Goal: Task Accomplishment & Management: Complete application form

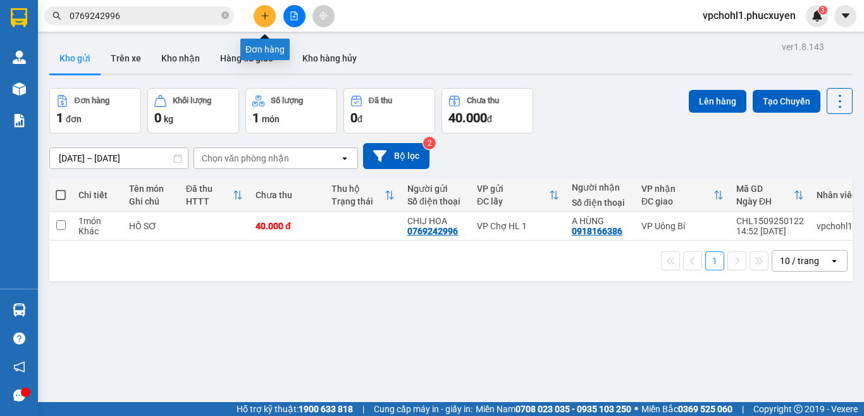
click at [265, 13] on icon "plus" at bounding box center [264, 15] width 1 height 7
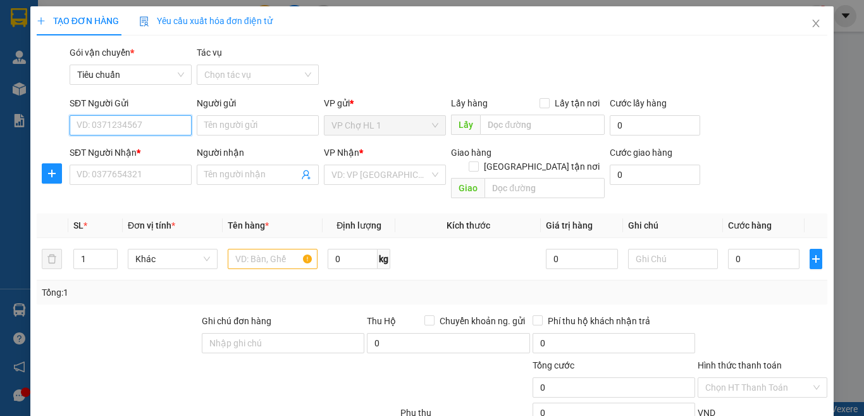
click at [132, 127] on input "SĐT Người Gửi" at bounding box center [131, 125] width 122 height 20
type input "0983218001"
click at [249, 120] on input "Người gửi" at bounding box center [258, 125] width 122 height 20
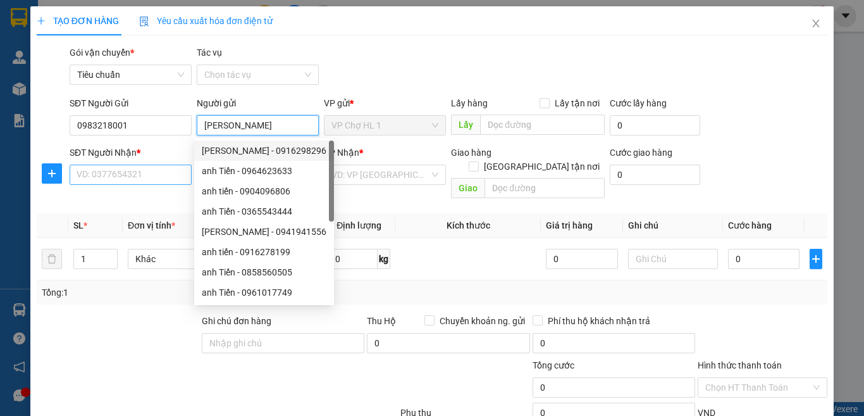
type input "[PERSON_NAME]"
click at [147, 171] on input "SĐT Người Nhận *" at bounding box center [131, 174] width 122 height 20
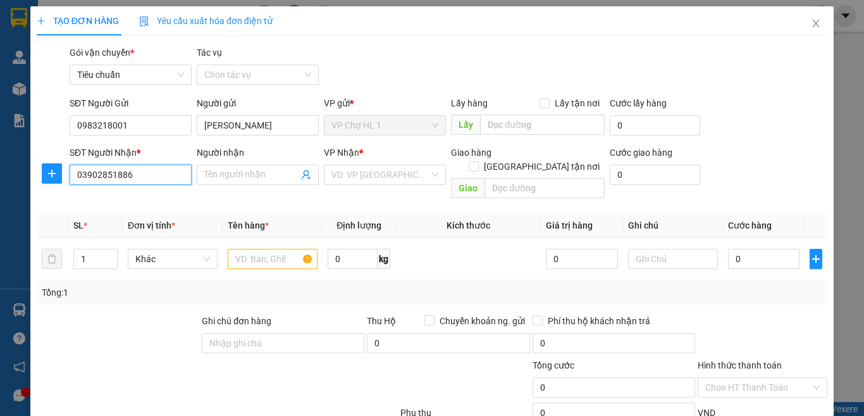
click at [96, 176] on input "03902851886" at bounding box center [131, 174] width 122 height 20
type input "0392851886"
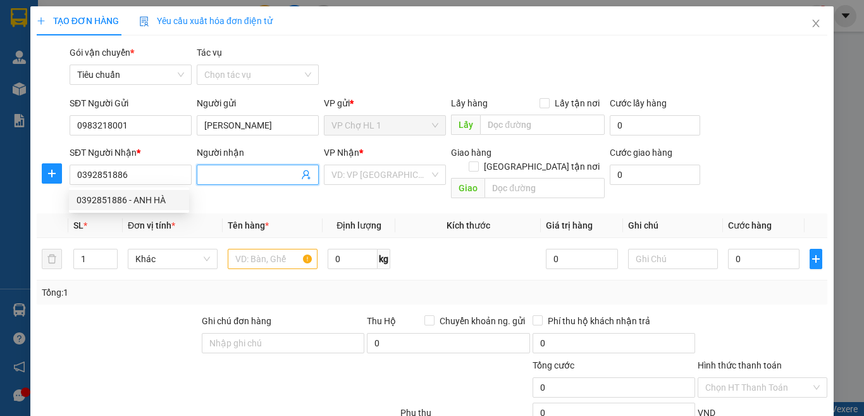
click at [256, 175] on input "Người nhận" at bounding box center [251, 175] width 94 height 14
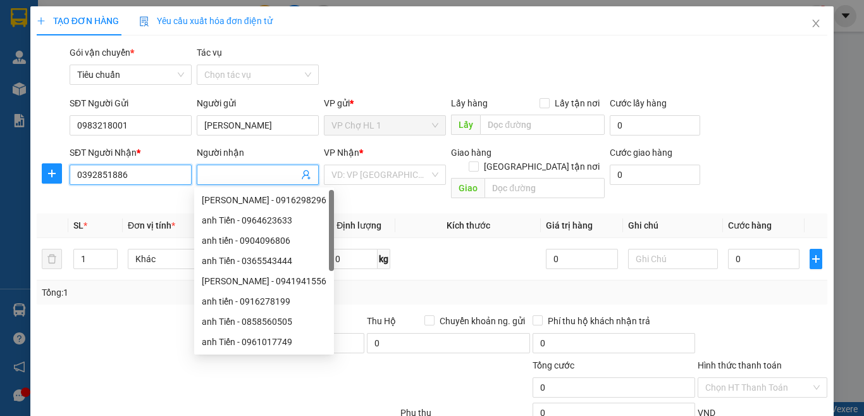
click at [157, 175] on input "0392851886" at bounding box center [131, 174] width 122 height 20
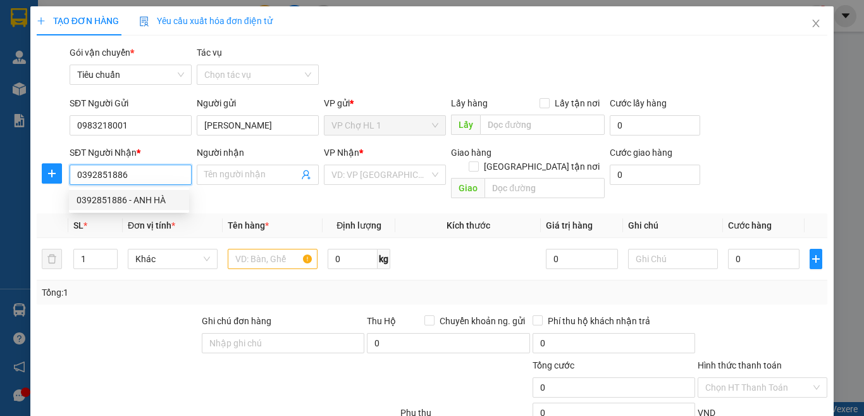
click at [142, 200] on div "0392851886 - ANH HÀ" at bounding box center [129, 200] width 105 height 14
type input "ANH HÀ"
checkbox input "true"
type input "103A Khu tập thể D6, Giảng Võ, [GEOGRAPHIC_DATA]"
type input "40.000"
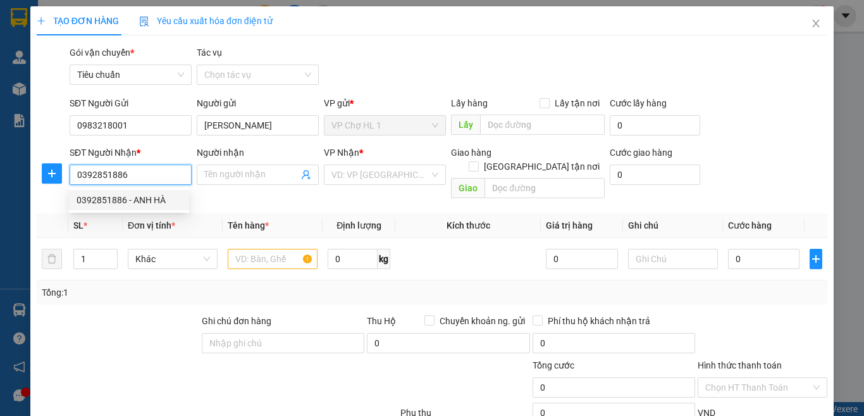
type input "40.000"
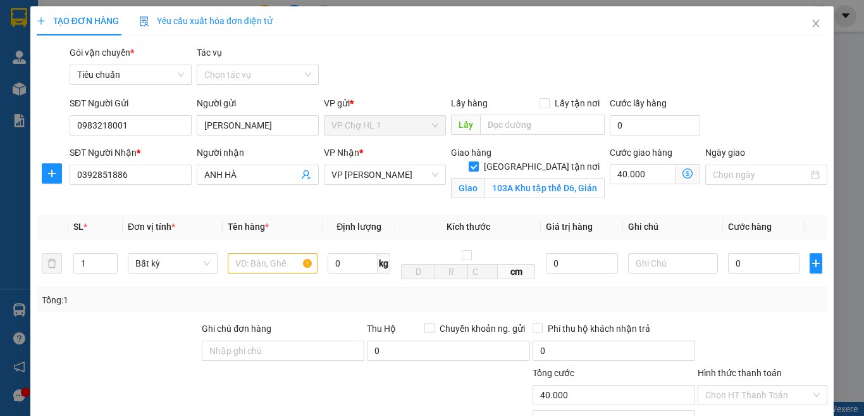
click at [682, 171] on icon "dollar-circle" at bounding box center [687, 173] width 10 height 10
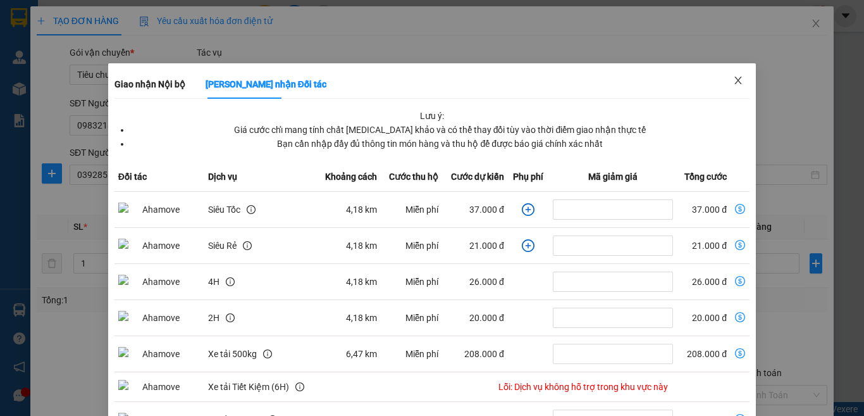
click at [735, 78] on icon "close" at bounding box center [738, 81] width 7 height 8
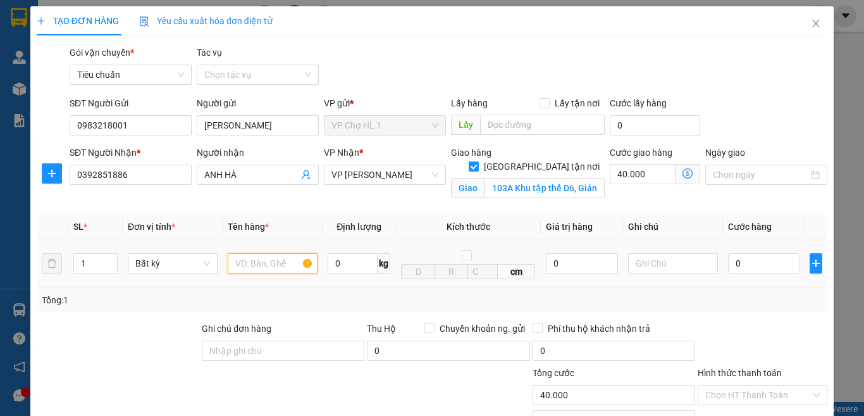
click at [267, 263] on input "text" at bounding box center [273, 263] width 90 height 20
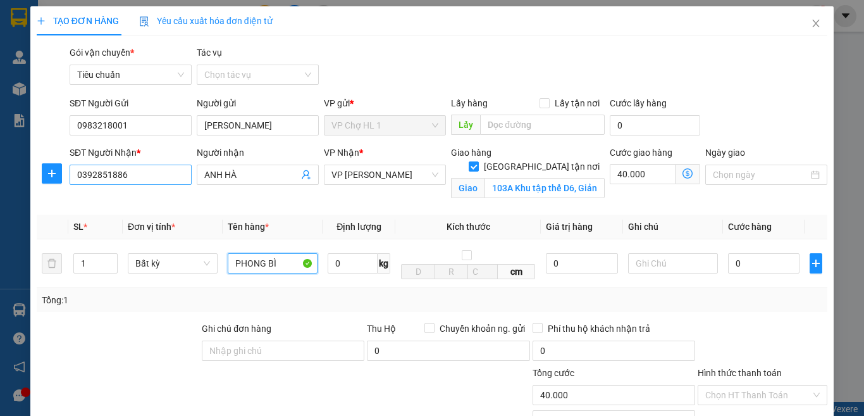
type input "PHONG BÌ"
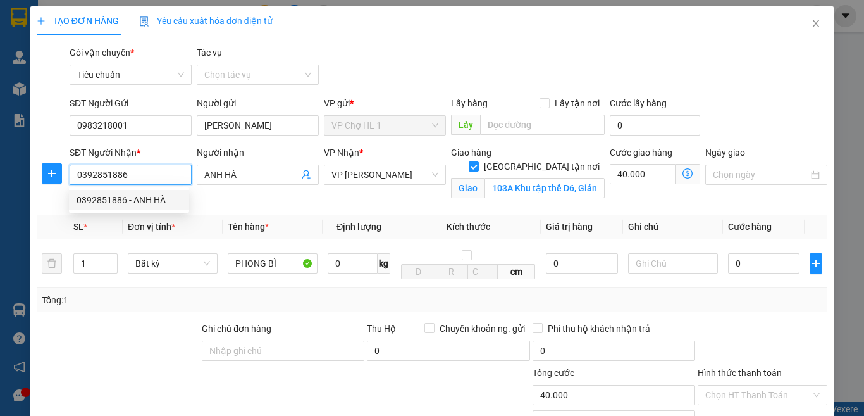
drag, startPoint x: 129, startPoint y: 175, endPoint x: 82, endPoint y: 172, distance: 46.9
click at [82, 172] on input "0392851886" at bounding box center [131, 174] width 122 height 20
click at [145, 171] on input "0392851886" at bounding box center [131, 174] width 122 height 20
drag, startPoint x: 145, startPoint y: 171, endPoint x: 62, endPoint y: 172, distance: 82.9
click at [62, 172] on div "SĐT Người Nhận * 0392851886 Người nhận ANH HÀ VP Nhận * VP [PERSON_NAME] Giao h…" at bounding box center [431, 174] width 793 height 59
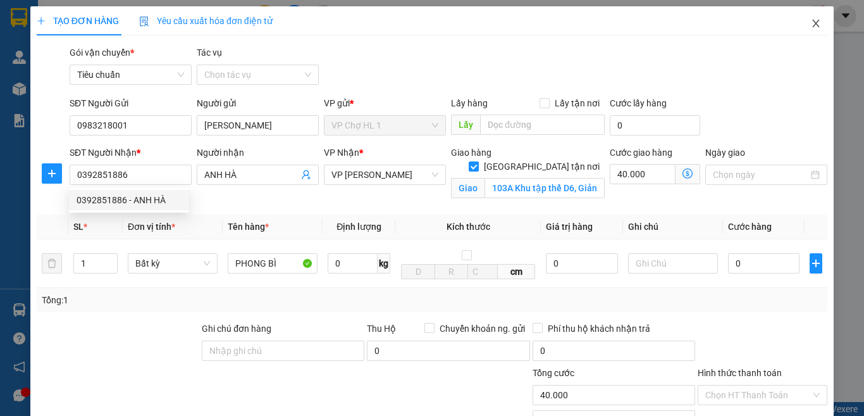
click at [811, 21] on icon "close" at bounding box center [816, 23] width 10 height 10
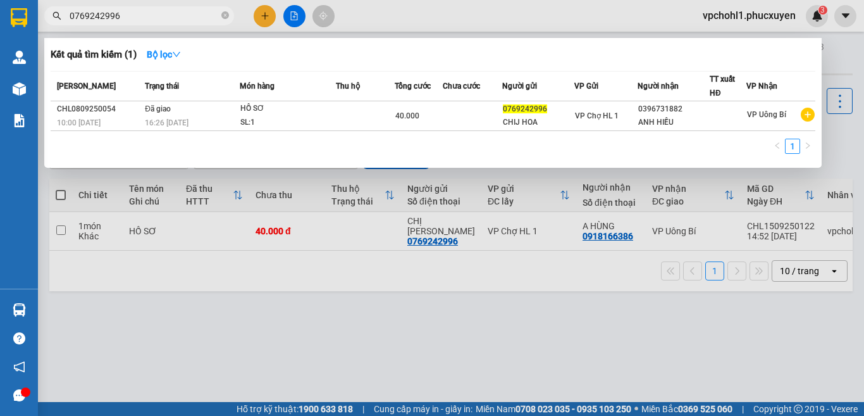
drag, startPoint x: 129, startPoint y: 16, endPoint x: 57, endPoint y: 12, distance: 72.2
click at [57, 15] on div "0769242996" at bounding box center [123, 15] width 247 height 19
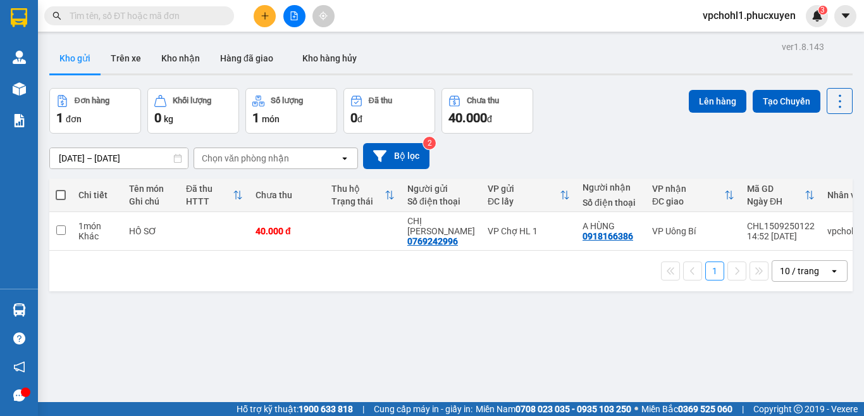
paste input "0392851886"
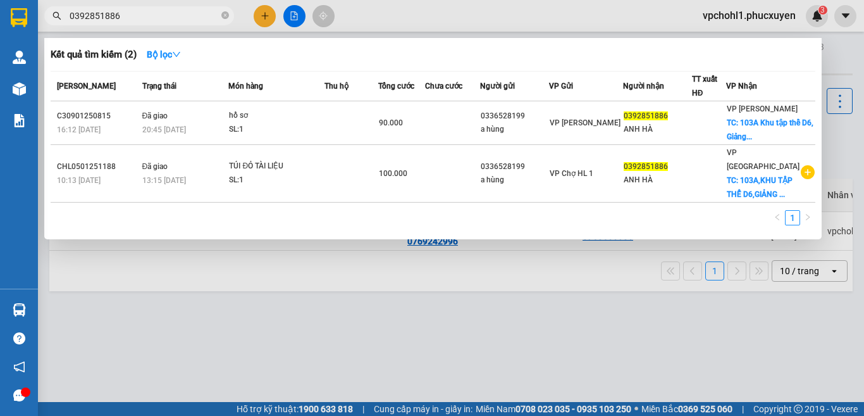
type input "0392851886"
click at [481, 382] on div at bounding box center [432, 208] width 864 height 416
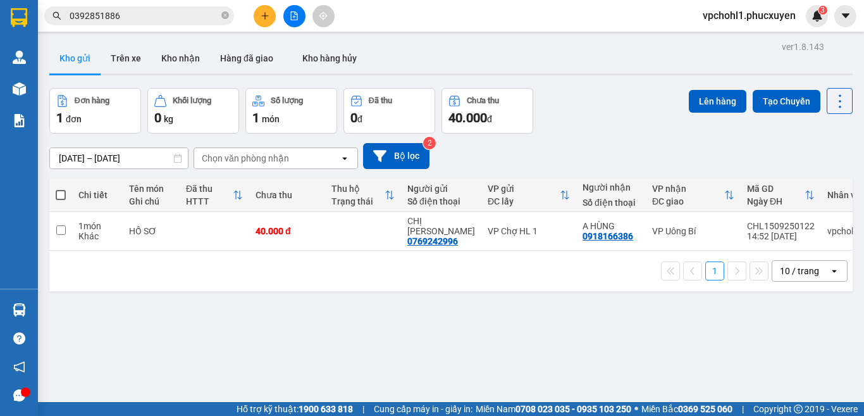
click at [259, 18] on button at bounding box center [265, 16] width 22 height 22
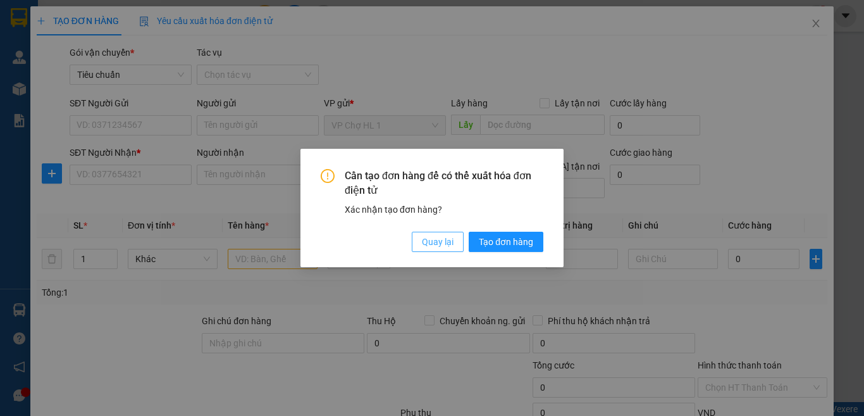
click at [438, 235] on span "Quay lại" at bounding box center [438, 242] width 32 height 14
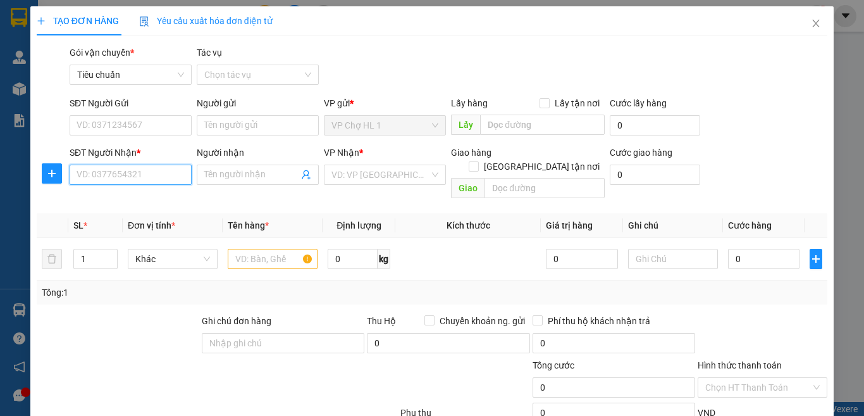
click at [133, 174] on input "SĐT Người Nhận *" at bounding box center [131, 174] width 122 height 20
paste input "0392851886"
type input "0392851886"
click at [130, 202] on div "0392851886 - ANH HÀ" at bounding box center [129, 200] width 105 height 14
type input "ANH HÀ"
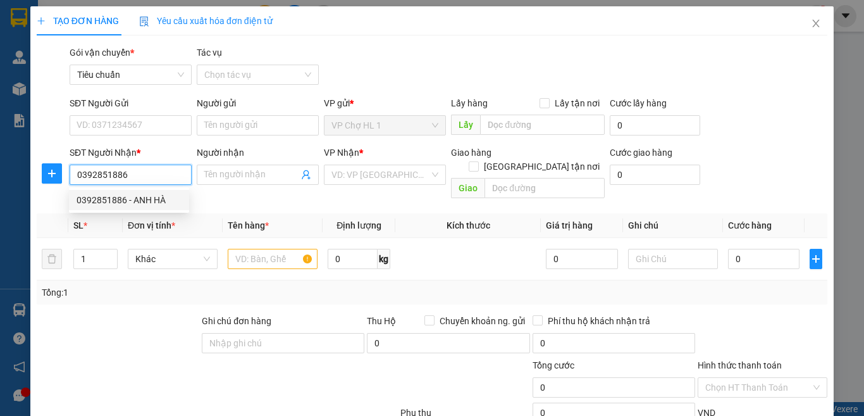
checkbox input "true"
type input "103A Khu tập thể D6, Giảng Võ, [GEOGRAPHIC_DATA]"
type input "40.000"
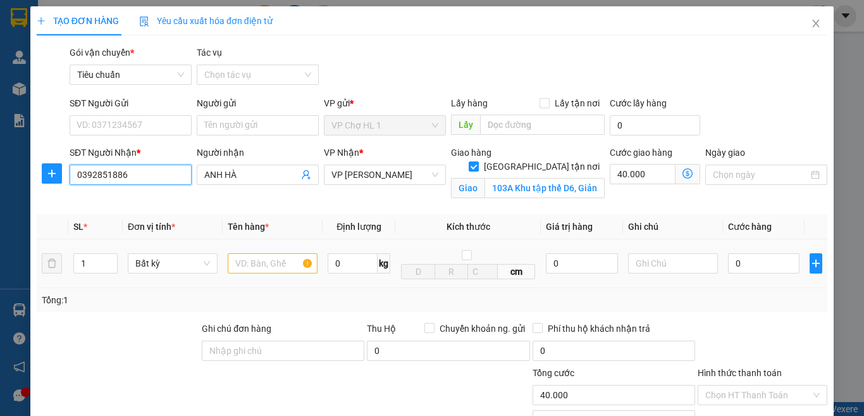
type input "0392851886"
click at [271, 262] on input "text" at bounding box center [273, 263] width 90 height 20
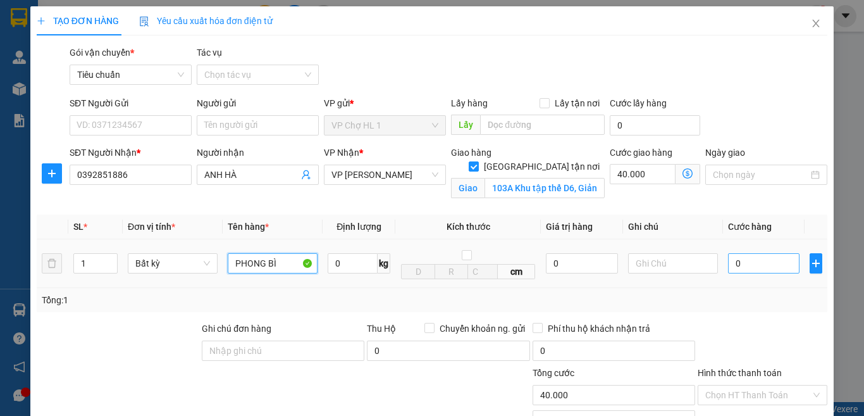
type input "PHONG BÌ"
click at [728, 264] on input "0" at bounding box center [763, 263] width 71 height 20
type input "6"
type input "40.006"
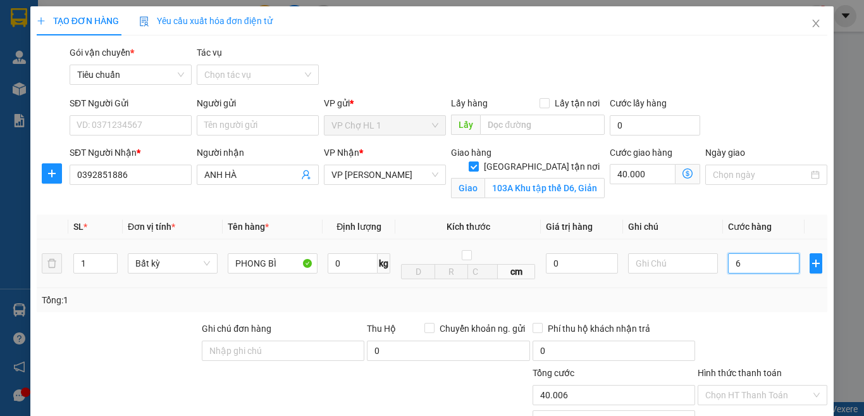
type input "60"
type input "40.060"
type input "60.000"
type input "100.000"
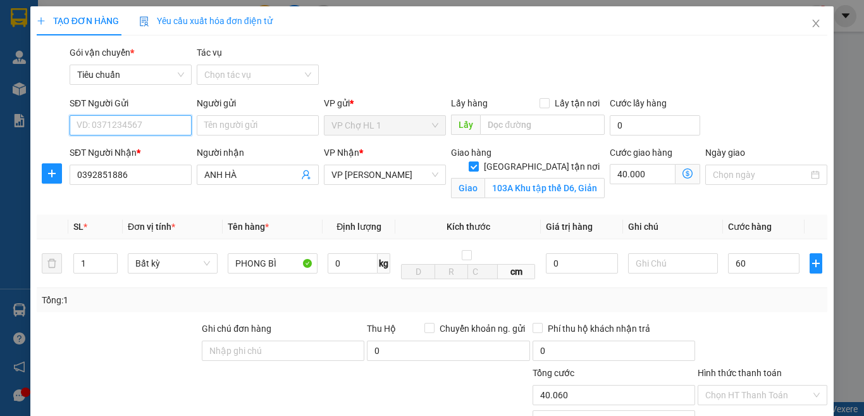
type input "100.000"
click at [167, 125] on input "SĐT Người Gửi" at bounding box center [131, 125] width 122 height 20
type input "0983218001"
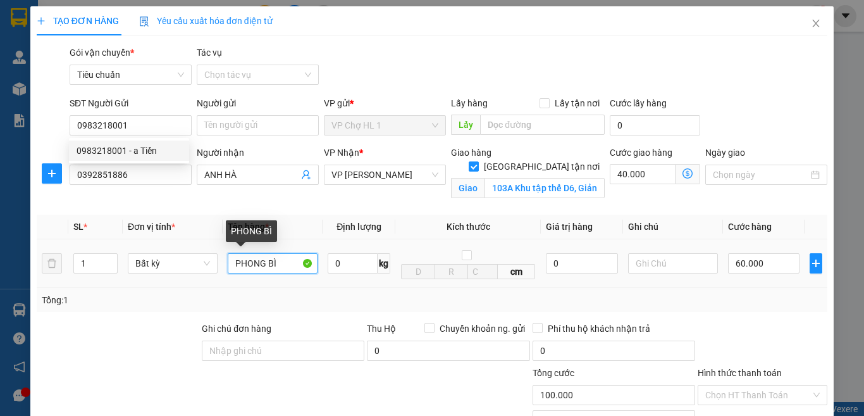
click at [276, 264] on input "PHONG BÌ" at bounding box center [273, 263] width 90 height 20
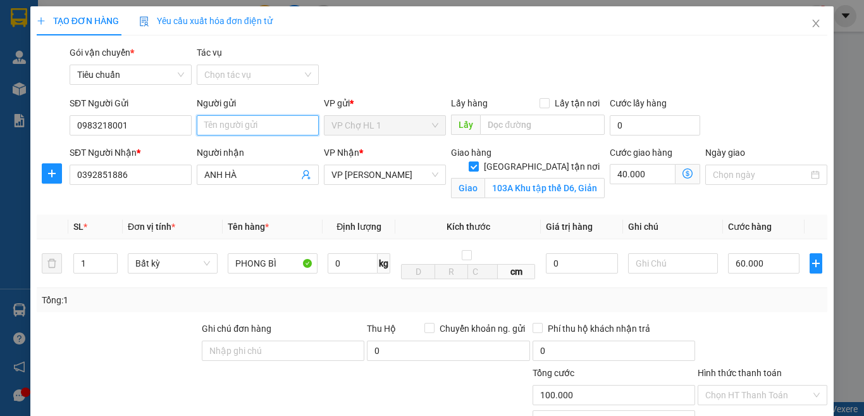
click at [238, 131] on input "Người gửi" at bounding box center [258, 125] width 122 height 20
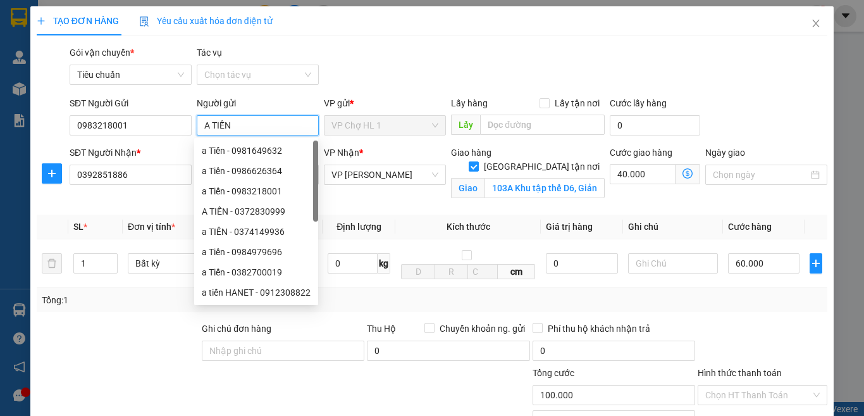
type input "A TIẾN"
click at [375, 82] on div "Gói vận chuyển * Tiêu chuẩn Tác vụ Chọn tác vụ" at bounding box center [448, 68] width 763 height 44
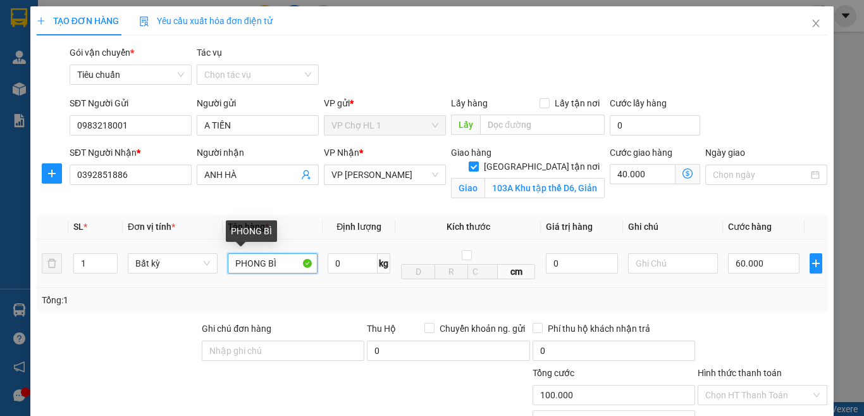
click at [275, 264] on input "PHONG BÌ" at bounding box center [273, 263] width 90 height 20
type input "PHONG BÌ GIẤY TỜ QUAN TRỌNG"
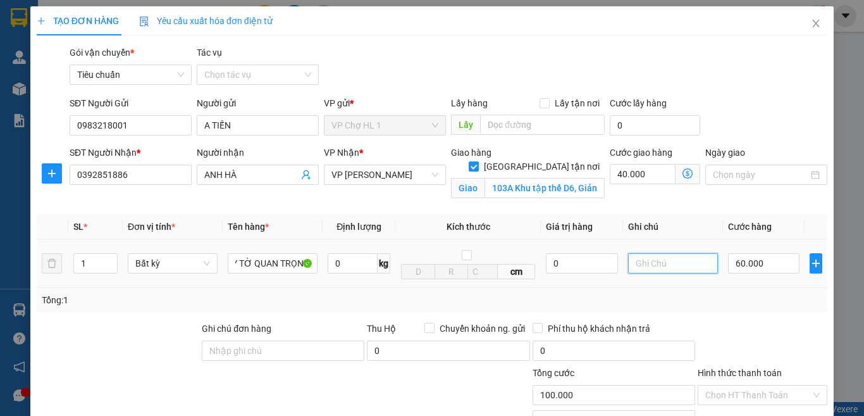
click at [663, 266] on input "text" at bounding box center [673, 263] width 90 height 20
type input "SHIP GẤP KH CẦN SỚM"
click at [727, 299] on div "Tổng: 1" at bounding box center [432, 300] width 781 height 14
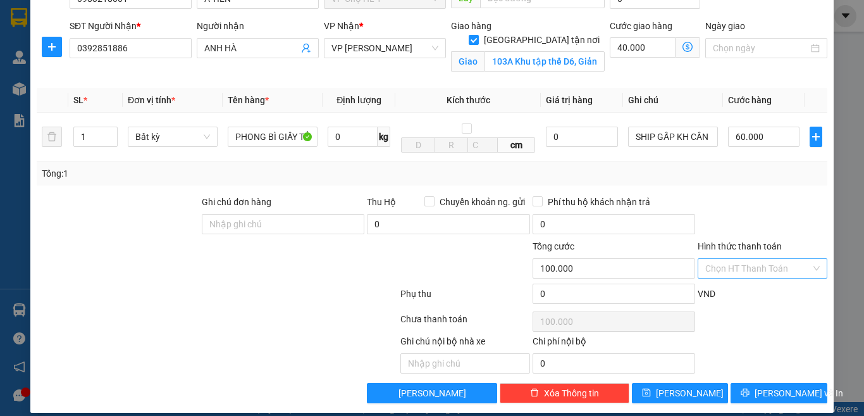
click at [738, 269] on input "Hình thức thanh toán" at bounding box center [758, 268] width 106 height 19
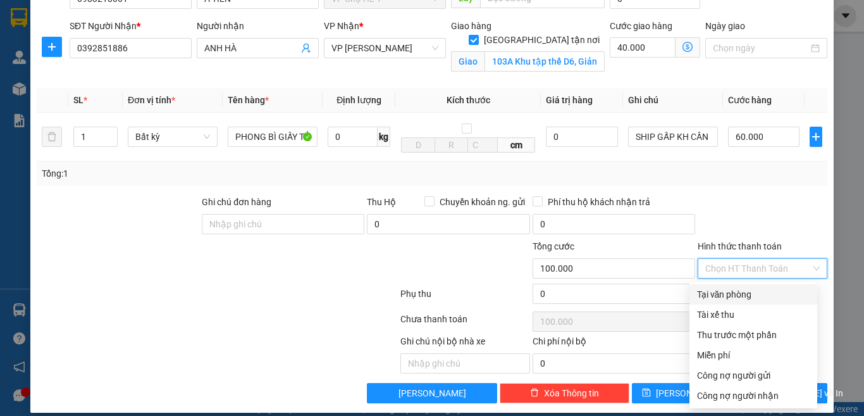
click at [738, 290] on div "Tại văn phòng" at bounding box center [753, 294] width 113 height 14
type input "0"
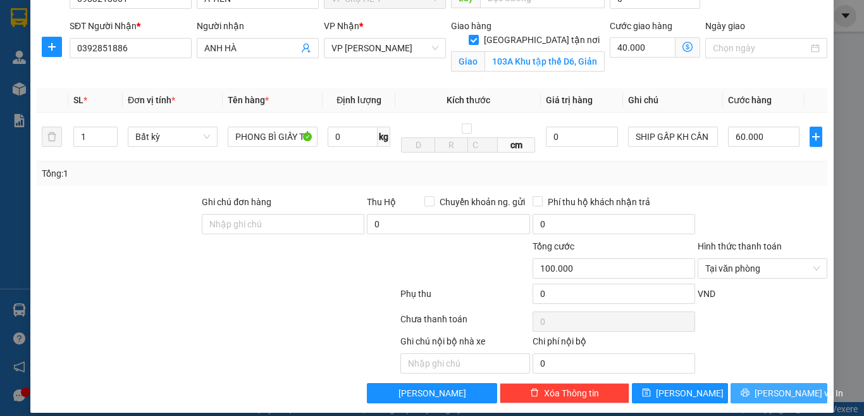
click at [794, 397] on button "[PERSON_NAME] và In" at bounding box center [779, 393] width 97 height 20
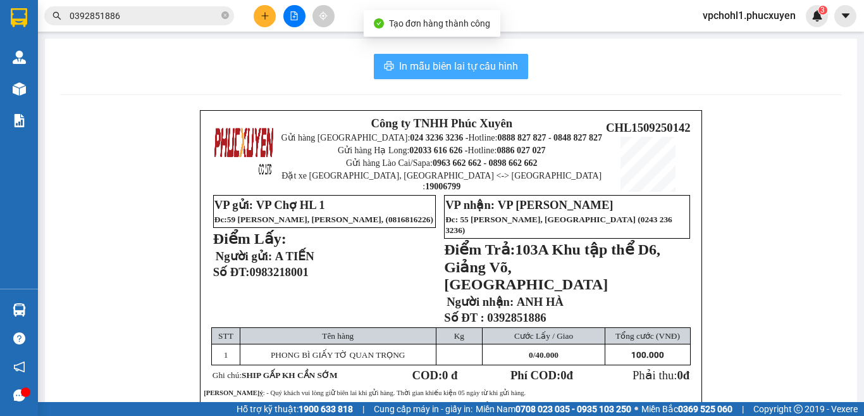
click at [456, 66] on span "In mẫu biên lai tự cấu hình" at bounding box center [458, 66] width 119 height 16
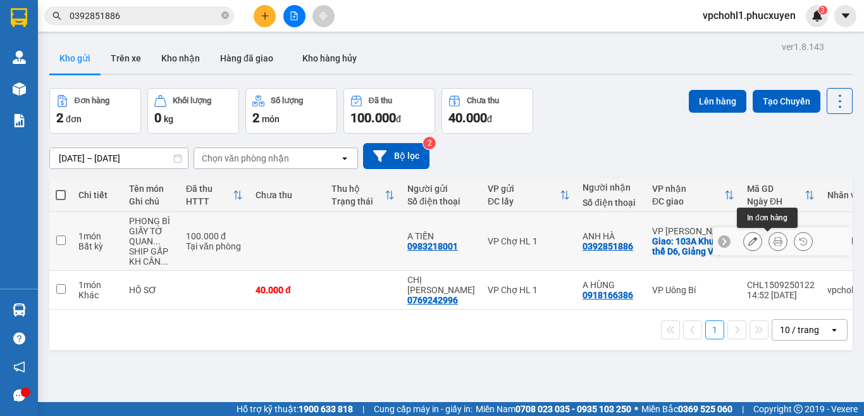
click at [772, 242] on button at bounding box center [778, 241] width 18 height 22
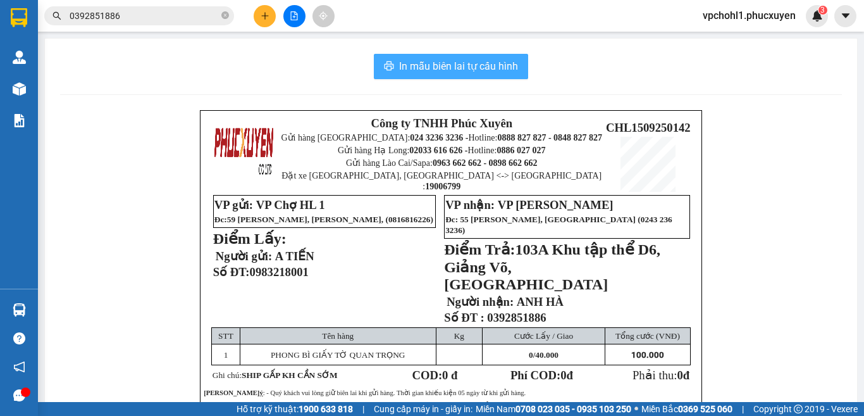
click at [494, 64] on span "In mẫu biên lai tự cấu hình" at bounding box center [458, 66] width 119 height 16
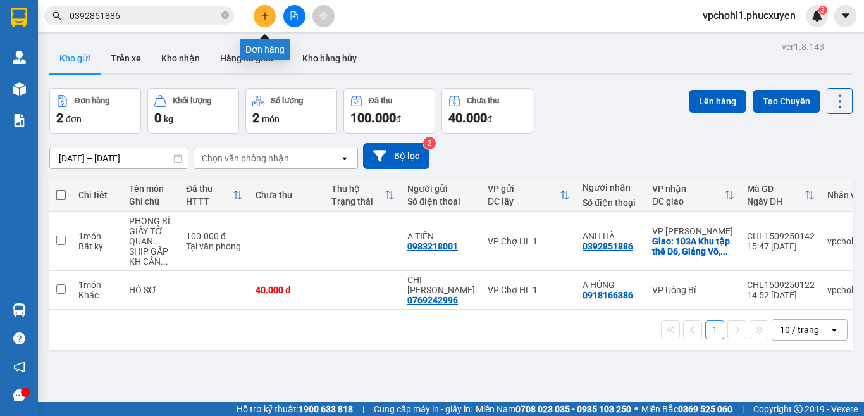
click at [263, 15] on icon "plus" at bounding box center [265, 15] width 9 height 9
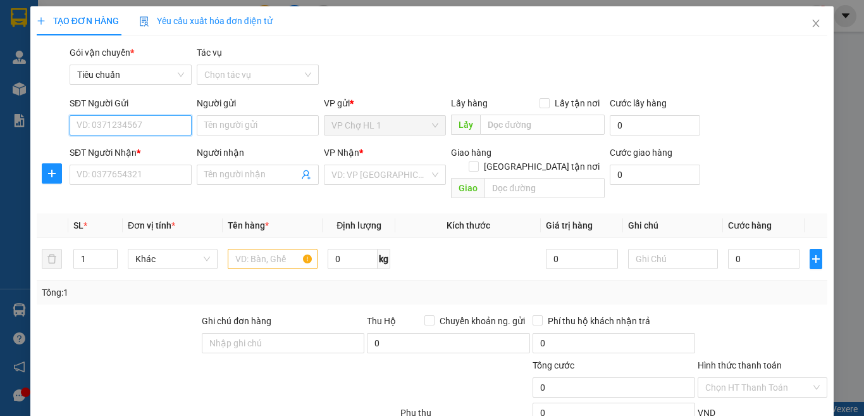
click at [137, 127] on input "SĐT Người Gửi" at bounding box center [131, 125] width 122 height 20
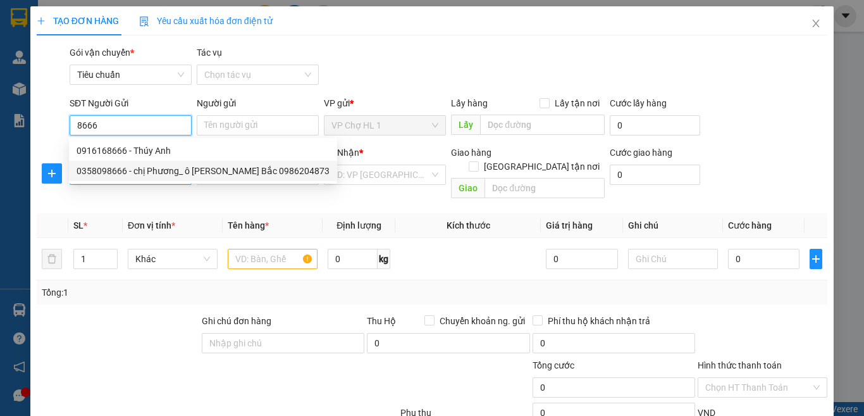
click at [128, 172] on div "0358098666 - chị Phương_ ô [PERSON_NAME] Bắc 0986204873" at bounding box center [203, 171] width 253 height 14
type input "0358098666"
type input "chị [PERSON_NAME] ô [PERSON_NAME] 0986204873"
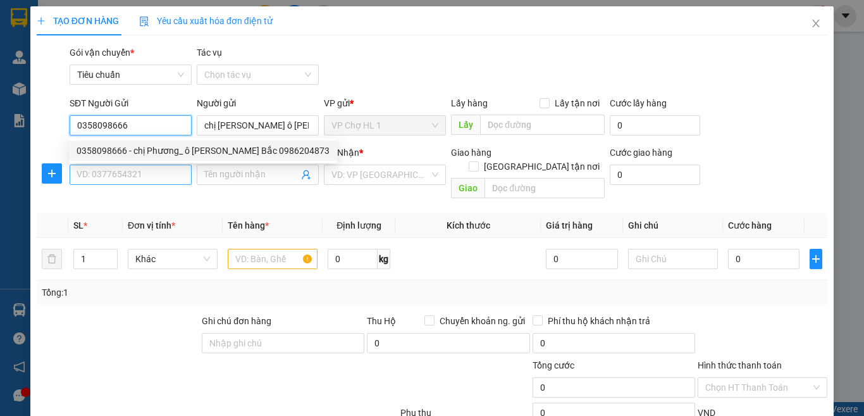
type input "0358098666"
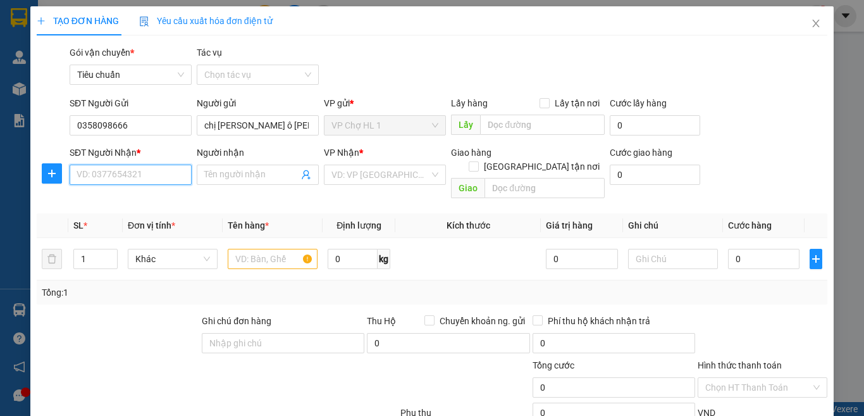
click at [127, 182] on input "SĐT Người Nhận *" at bounding box center [131, 174] width 122 height 20
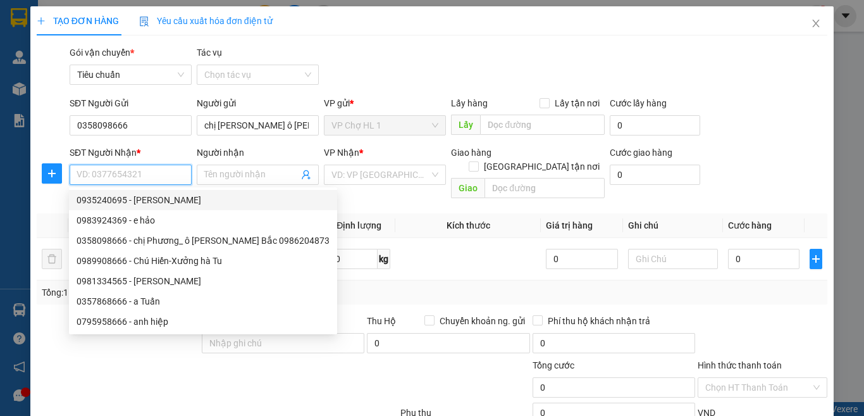
click at [132, 176] on input "SĐT Người Nhận *" at bounding box center [131, 174] width 122 height 20
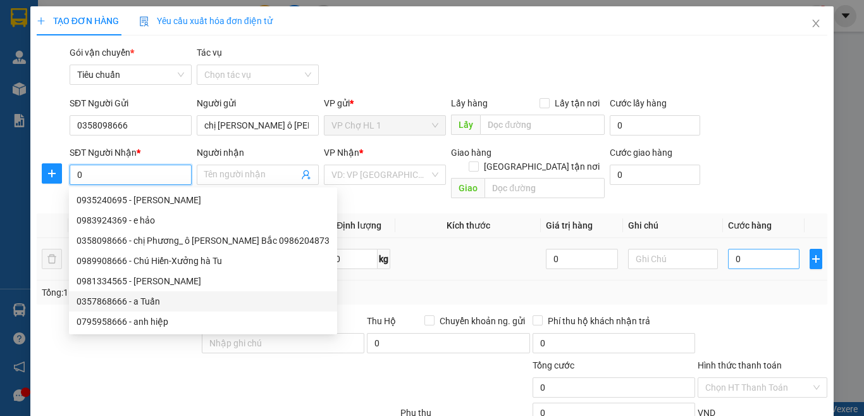
type input "0"
click at [768, 252] on input "0" at bounding box center [763, 259] width 71 height 20
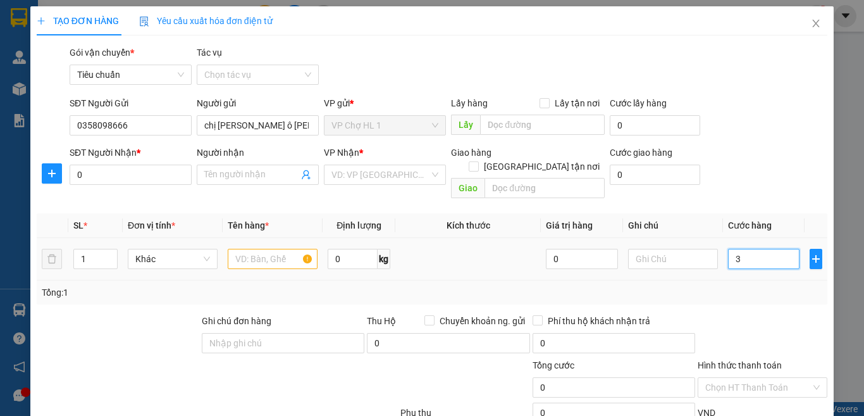
type input "30"
type input "30.000"
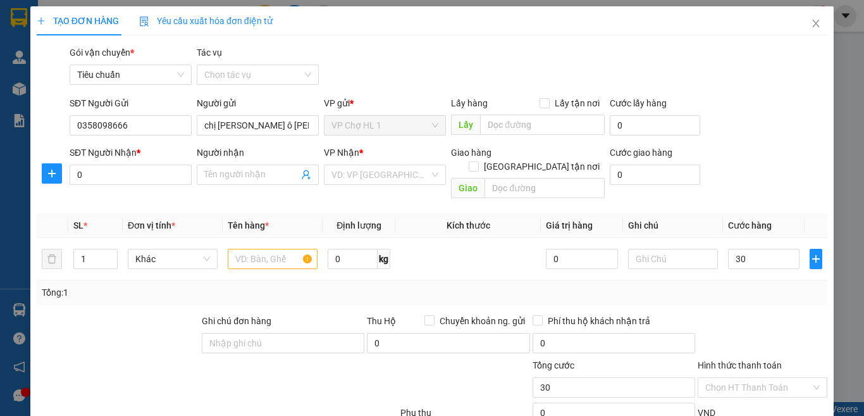
type input "30.000"
click at [765, 170] on div "SĐT Người Nhận * 0 Người nhận Tên người nhận VP Nhận * VD: VP Sài Gòn Giao hàng…" at bounding box center [448, 174] width 763 height 58
click at [282, 249] on input "text" at bounding box center [273, 259] width 90 height 20
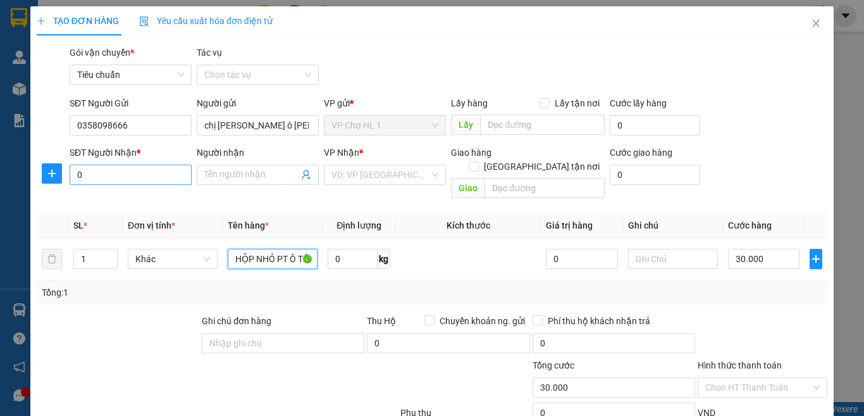
type input "HỘP NHỎ PT Ô TÔ"
click at [138, 180] on input "0" at bounding box center [131, 174] width 122 height 20
click at [166, 178] on input "0" at bounding box center [131, 174] width 122 height 20
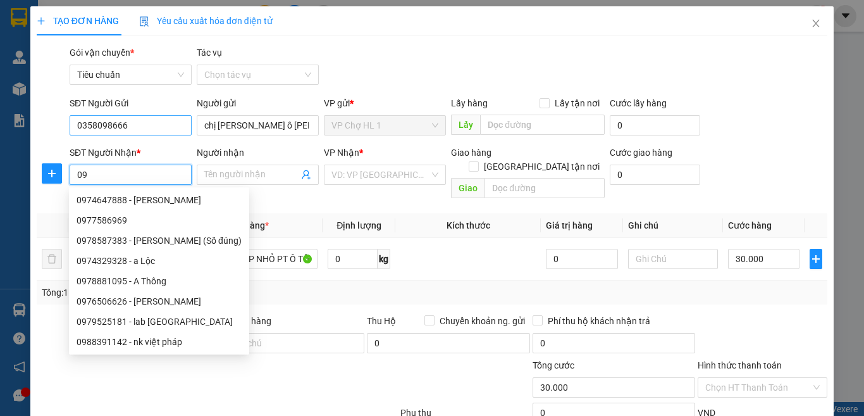
type input "09"
drag, startPoint x: 128, startPoint y: 127, endPoint x: 64, endPoint y: 123, distance: 64.6
click at [64, 123] on div "SĐT Người Gửi 0358098666 0358098666 Người gửi chị [PERSON_NAME] ô [PERSON_NAME]…" at bounding box center [431, 118] width 793 height 44
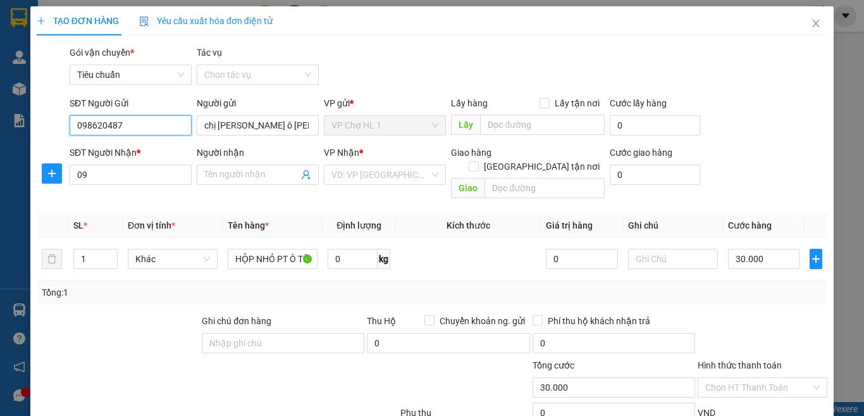
type input "0986204873"
click at [121, 147] on div "0986204873 - ô [PERSON_NAME]" at bounding box center [143, 151] width 132 height 14
type input "ô tô xuân bắc"
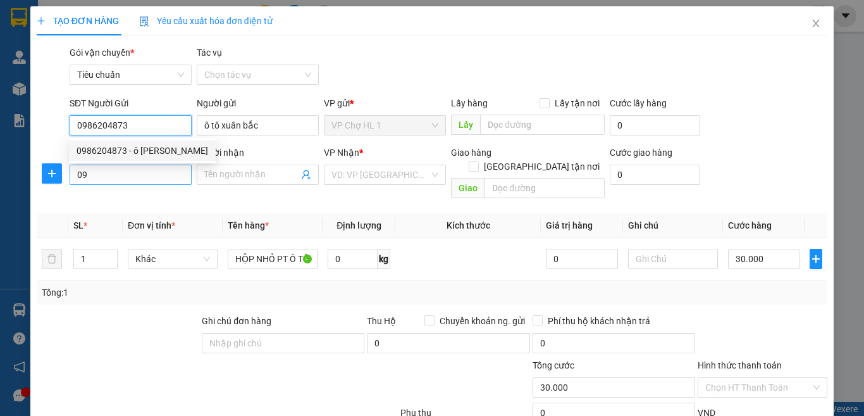
type input "0986204873"
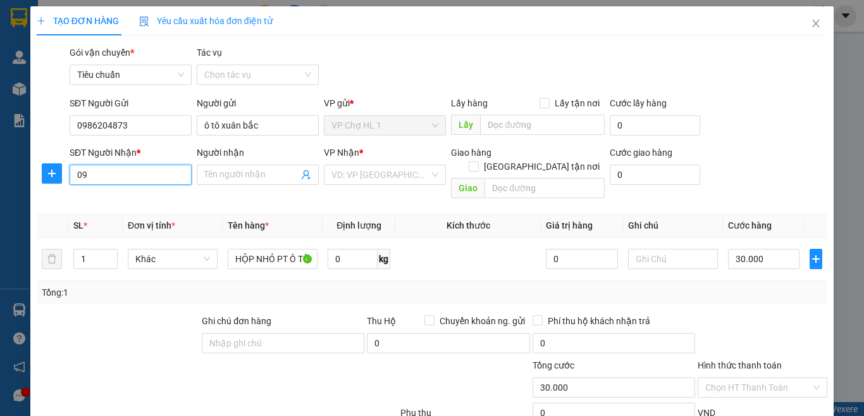
click at [127, 180] on input "09" at bounding box center [131, 174] width 122 height 20
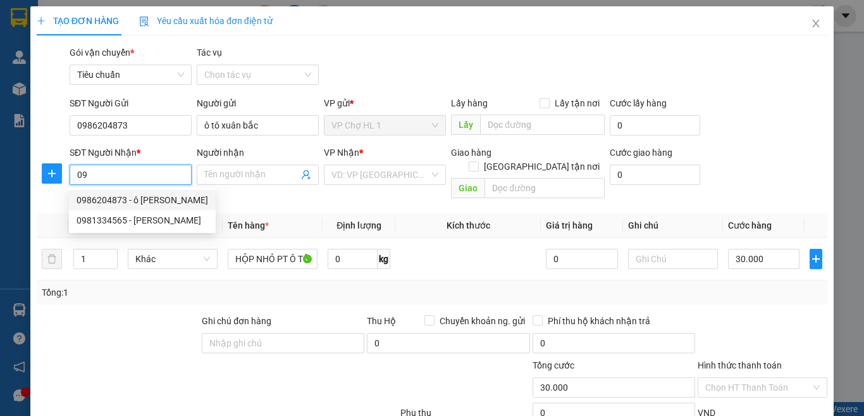
type input "0"
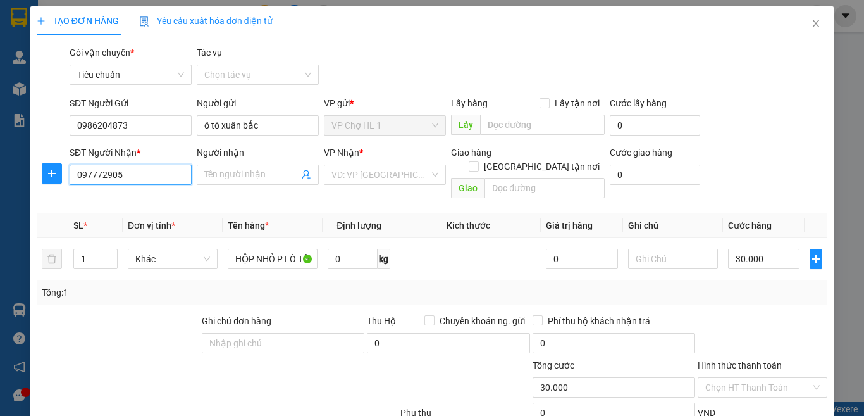
type input "0977729059"
click at [132, 194] on div "0977729059 - Ngần zestech" at bounding box center [132, 200] width 111 height 14
type input "Ngần zestech"
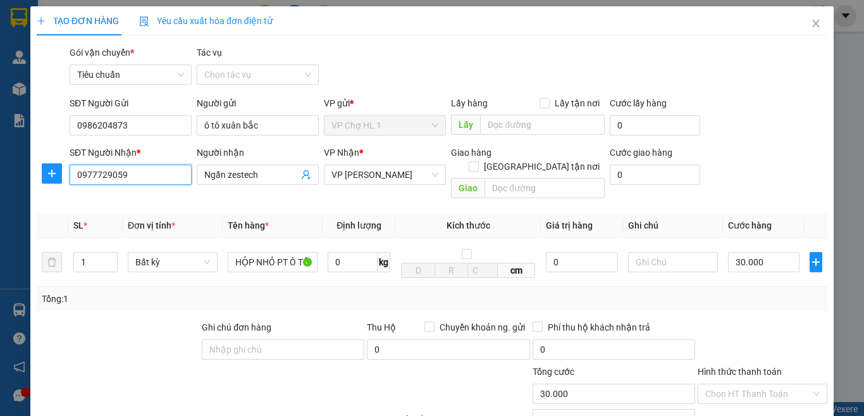
scroll to position [124, 0]
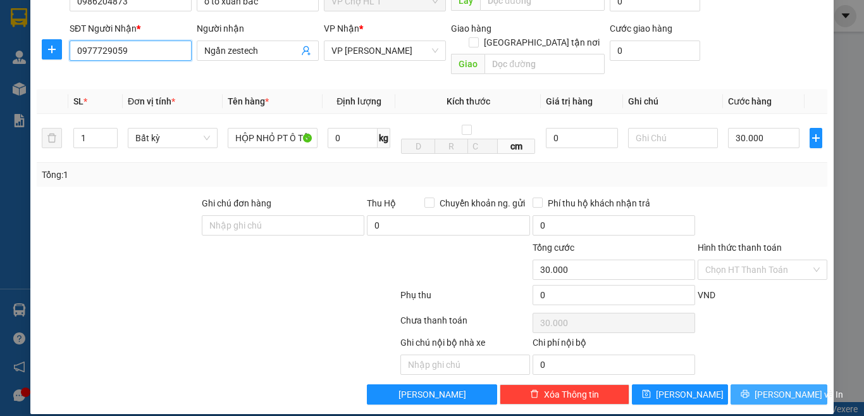
type input "0977729059"
click at [781, 387] on span "[PERSON_NAME] và In" at bounding box center [799, 394] width 89 height 14
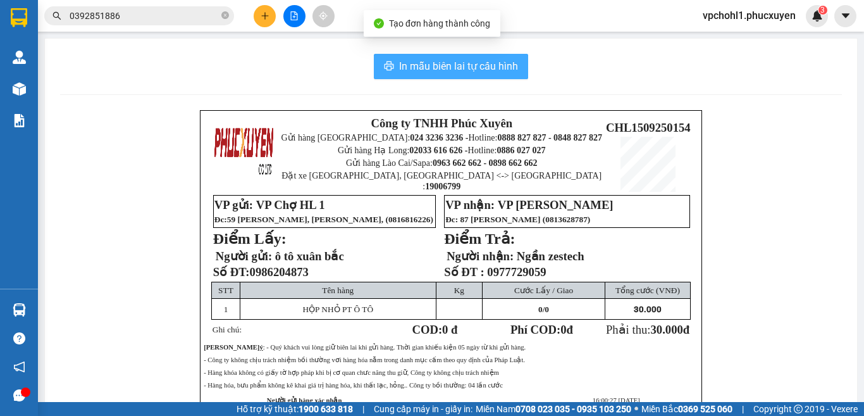
click at [500, 67] on span "In mẫu biên lai tự cấu hình" at bounding box center [458, 66] width 119 height 16
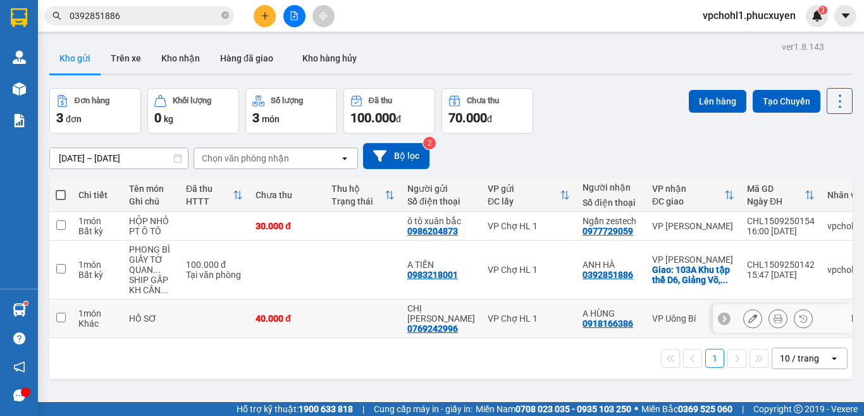
click at [61, 312] on input "checkbox" at bounding box center [60, 316] width 9 height 9
checkbox input "true"
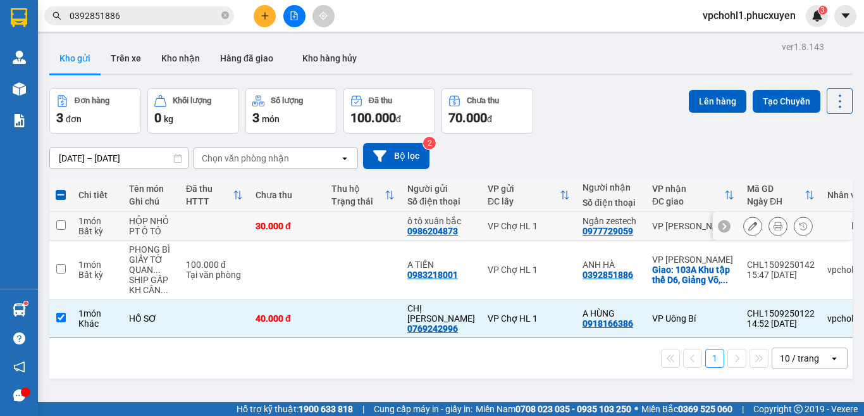
click at [59, 224] on input "checkbox" at bounding box center [60, 224] width 9 height 9
checkbox input "true"
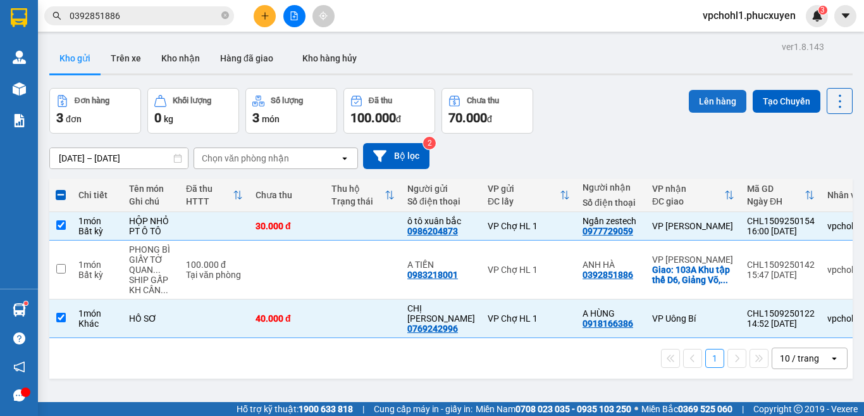
click at [714, 98] on button "Lên hàng" at bounding box center [718, 101] width 58 height 23
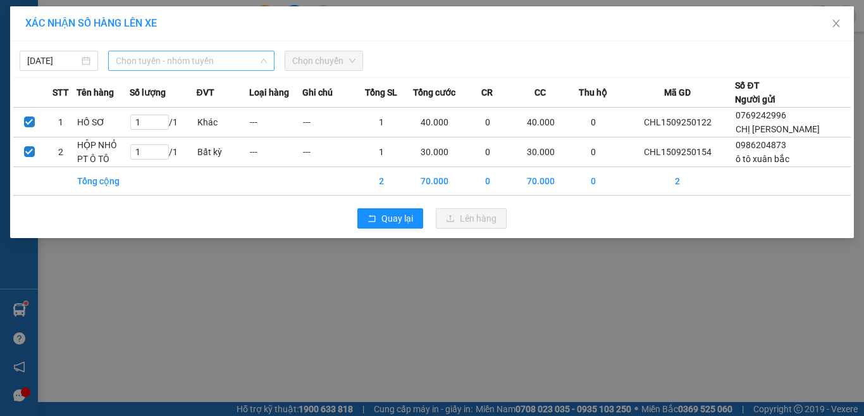
click at [197, 61] on span "Chọn tuyến - nhóm tuyến" at bounding box center [191, 60] width 151 height 19
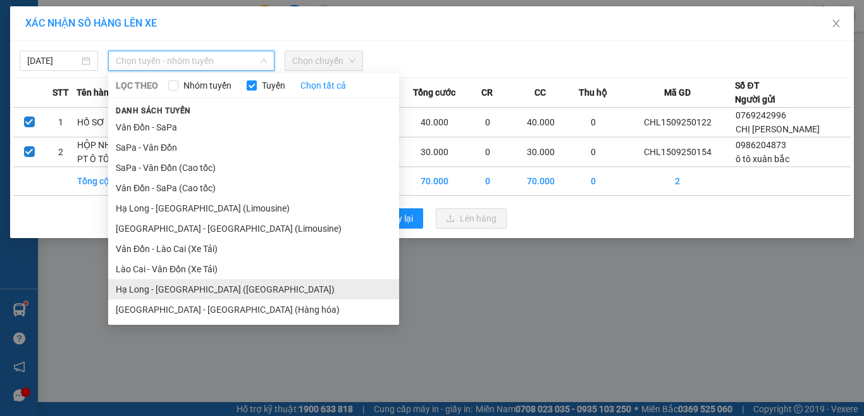
click at [199, 292] on li "Hạ Long - [GEOGRAPHIC_DATA] ([GEOGRAPHIC_DATA])" at bounding box center [253, 289] width 291 height 20
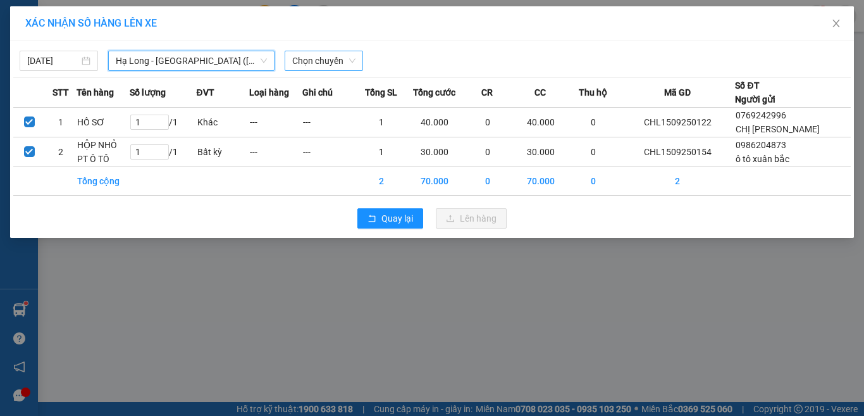
click at [314, 64] on span "Chọn chuyến" at bounding box center [323, 60] width 63 height 19
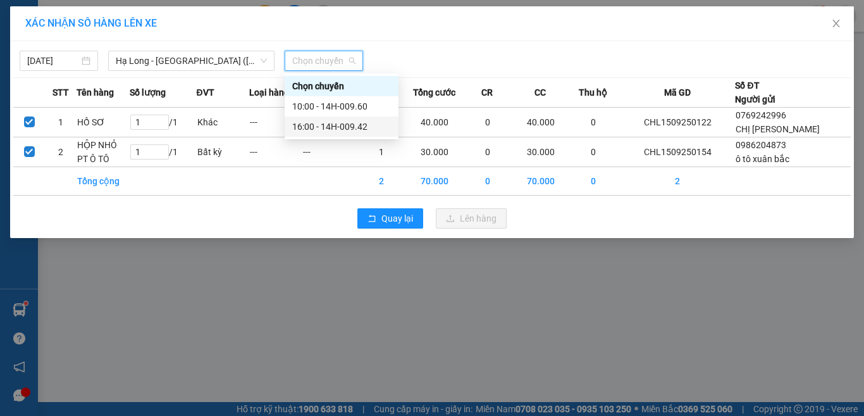
click at [316, 126] on div "16:00 - 14H-009.42" at bounding box center [341, 127] width 99 height 14
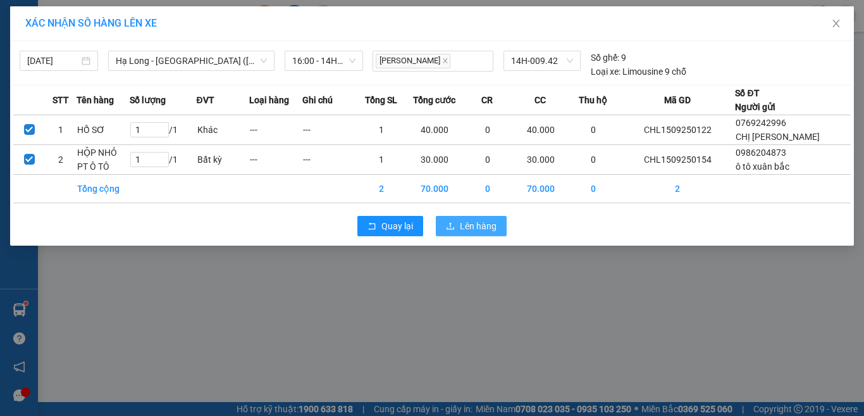
click at [463, 231] on span "Lên hàng" at bounding box center [478, 226] width 37 height 14
